Goal: Transaction & Acquisition: Book appointment/travel/reservation

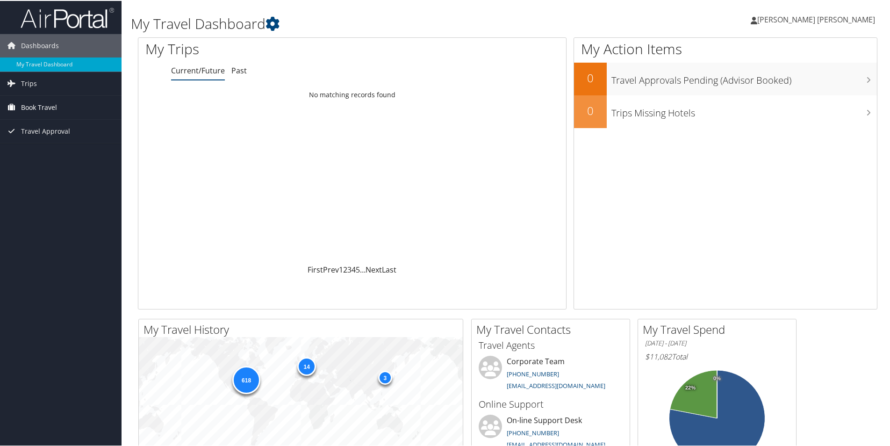
click at [46, 105] on span "Book Travel" at bounding box center [39, 106] width 36 height 23
click at [50, 152] on link "Book/Manage Online Trips" at bounding box center [60, 153] width 121 height 14
click at [63, 151] on link "Book/Manage Online Trips" at bounding box center [60, 153] width 121 height 14
click at [67, 149] on link "Book/Manage Online Trips" at bounding box center [60, 153] width 121 height 14
